Goal: Information Seeking & Learning: Learn about a topic

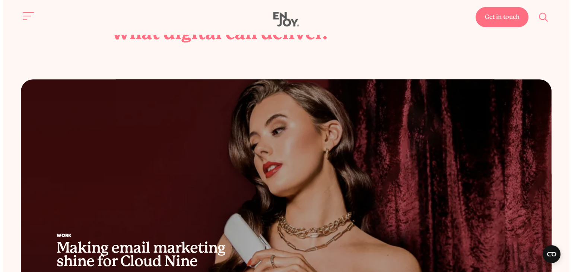
scroll to position [366, 0]
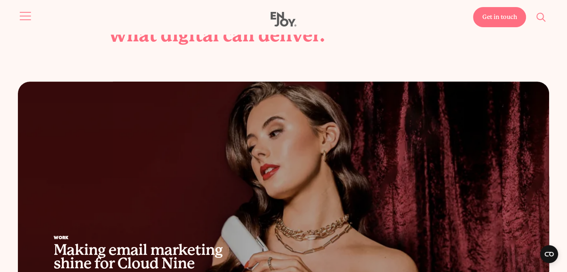
click at [23, 15] on button "Site navigation" at bounding box center [26, 16] width 16 height 16
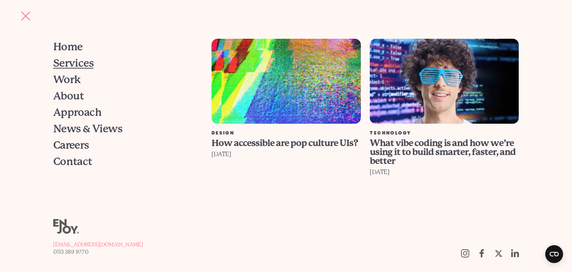
click at [72, 64] on span "Services" at bounding box center [73, 63] width 41 height 10
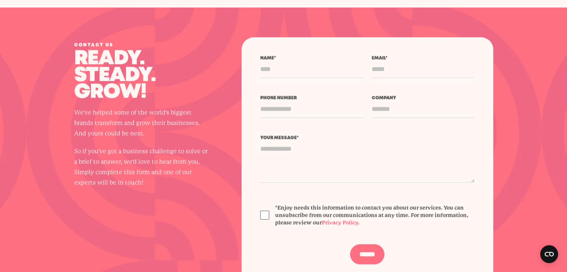
scroll to position [881, 0]
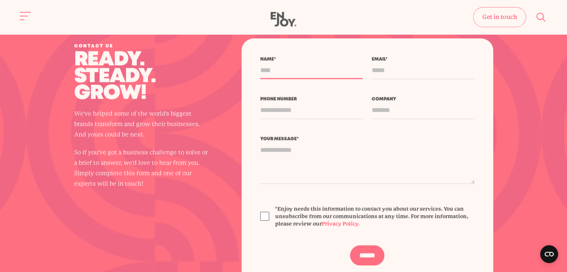
click at [293, 77] on input "Name *" at bounding box center [311, 70] width 102 height 18
type input "*****"
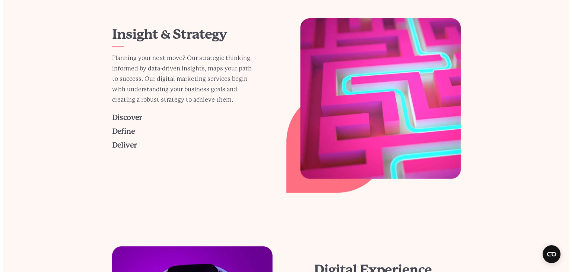
scroll to position [0, 0]
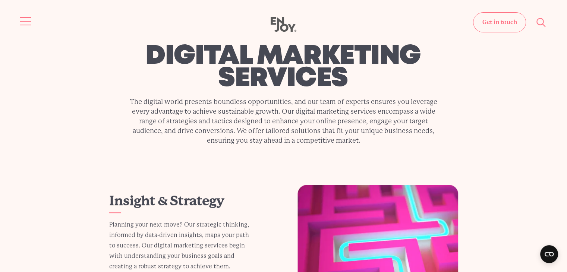
click at [20, 16] on button "Site navigation" at bounding box center [26, 21] width 16 height 16
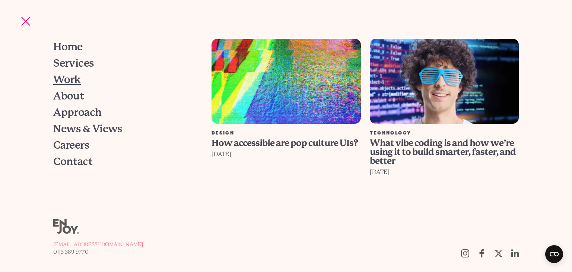
click at [73, 78] on span "Work" at bounding box center [67, 80] width 28 height 10
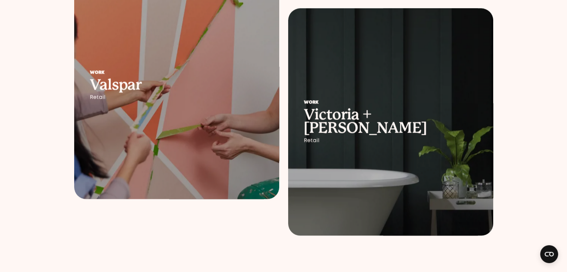
scroll to position [1080, 0]
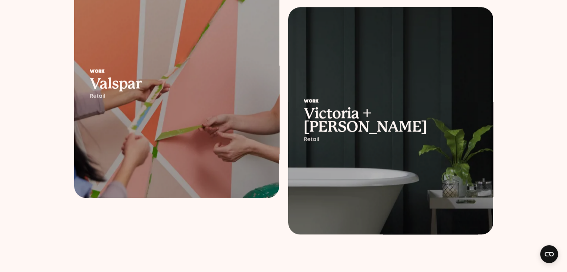
click at [200, 127] on div at bounding box center [176, 84] width 205 height 227
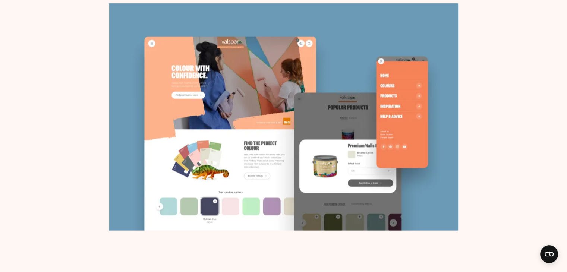
scroll to position [2001, 0]
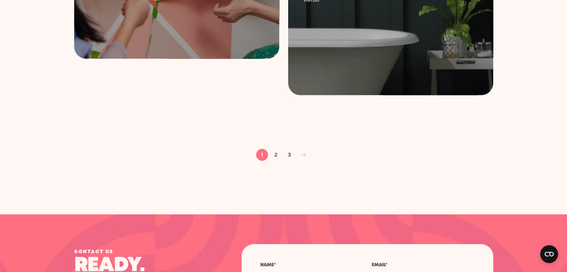
scroll to position [1222, 0]
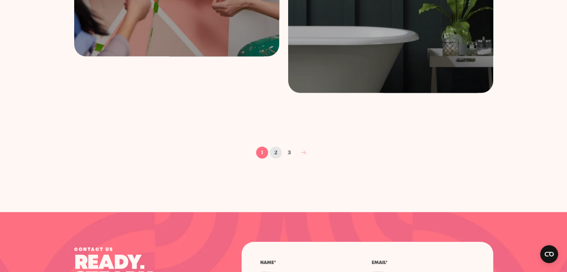
click at [276, 153] on link "2" at bounding box center [276, 152] width 12 height 12
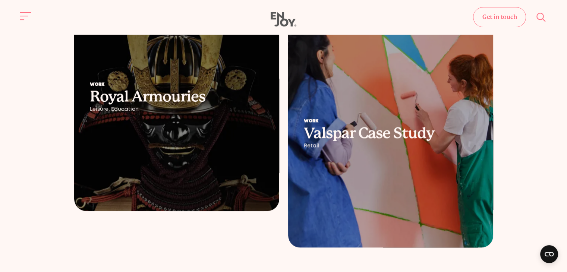
scroll to position [1039, 0]
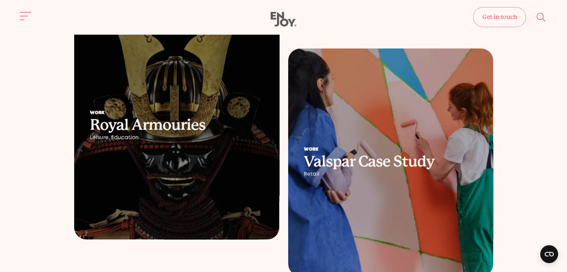
click at [176, 126] on h2 "Royal Armouries" at bounding box center [177, 124] width 174 height 13
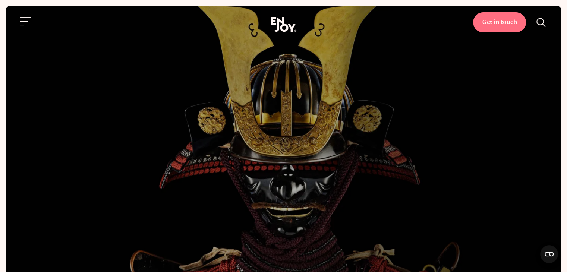
drag, startPoint x: 0, startPoint y: 0, endPoint x: 282, endPoint y: 127, distance: 309.3
click at [282, 127] on div "Work digital engagement for royal armouries." at bounding box center [283, 142] width 350 height 60
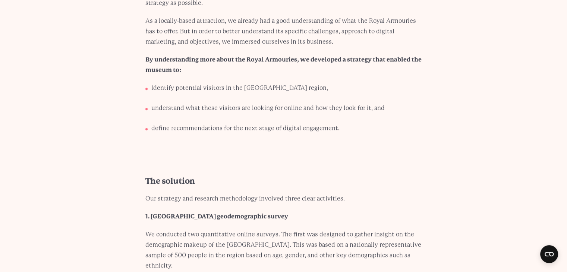
scroll to position [1594, 0]
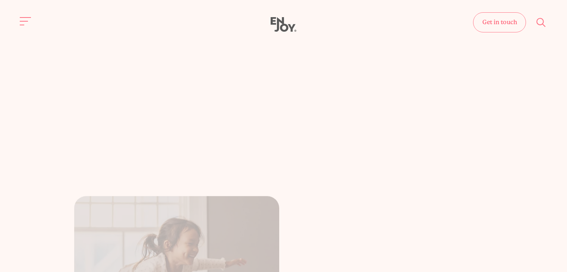
scroll to position [1039, 0]
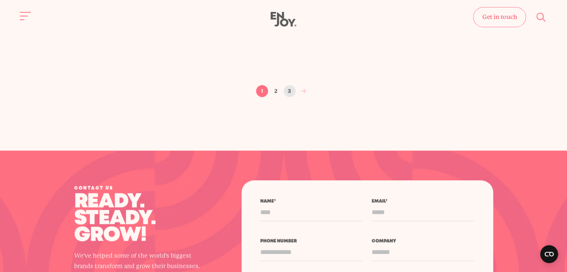
click at [288, 89] on link "3" at bounding box center [290, 91] width 12 height 12
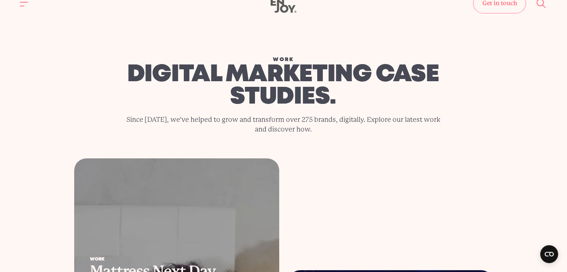
scroll to position [0, 0]
